Goal: Navigation & Orientation: Go to known website

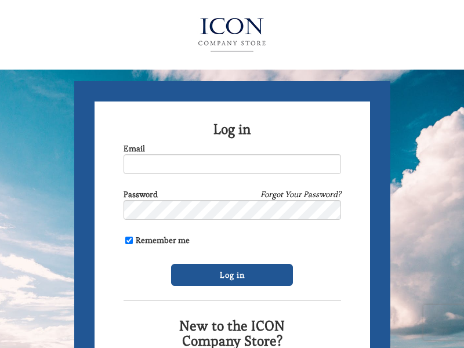
click at [232, 32] on img at bounding box center [232, 35] width 127 height 46
